Goal: Task Accomplishment & Management: Manage account settings

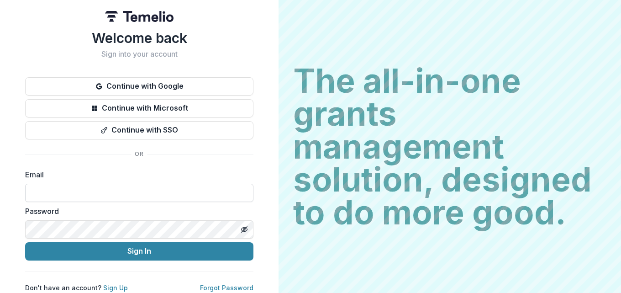
click at [115, 187] on input at bounding box center [139, 193] width 228 height 18
type input "**********"
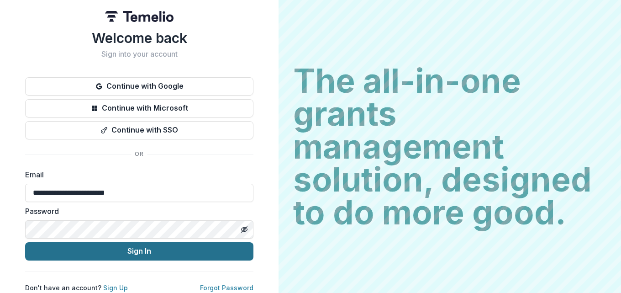
click at [130, 249] on button "Sign In" at bounding box center [139, 251] width 228 height 18
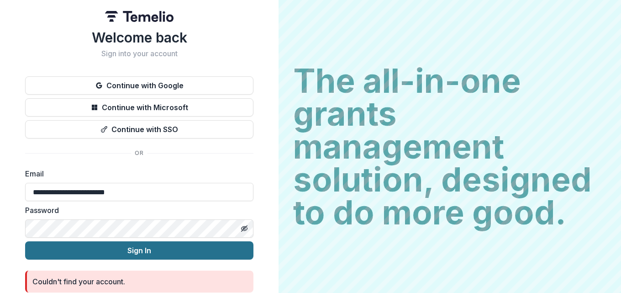
scroll to position [39, 0]
